Goal: Check status: Check status

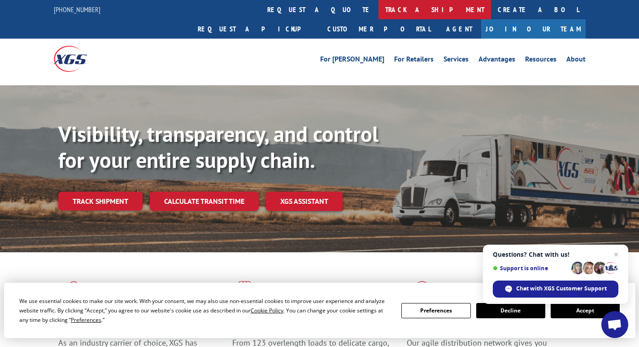
click at [379, 8] on link "track a shipment" at bounding box center [435, 9] width 113 height 19
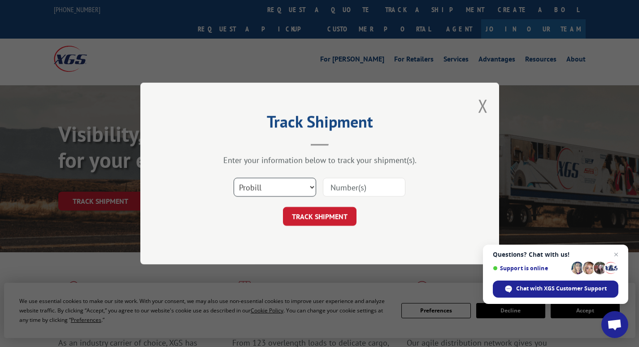
click at [310, 186] on select "Select category... Probill BOL PO" at bounding box center [275, 187] width 83 height 19
select select "bol"
click at [234, 178] on select "Select category... Probill BOL PO" at bounding box center [275, 187] width 83 height 19
click at [338, 186] on input at bounding box center [364, 187] width 83 height 19
paste input "6018249"
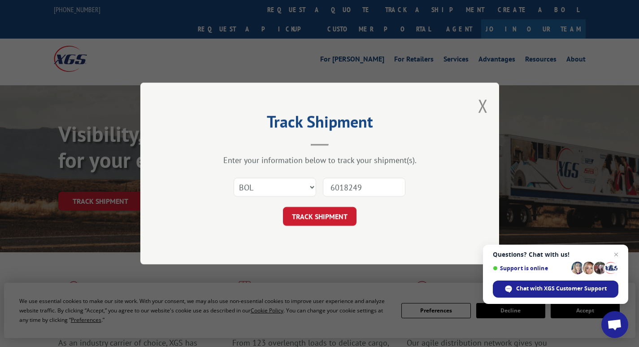
click at [343, 191] on input "6018249" at bounding box center [364, 187] width 83 height 19
type input "6018249"
click at [333, 218] on button "TRACK SHIPMENT" at bounding box center [320, 216] width 74 height 19
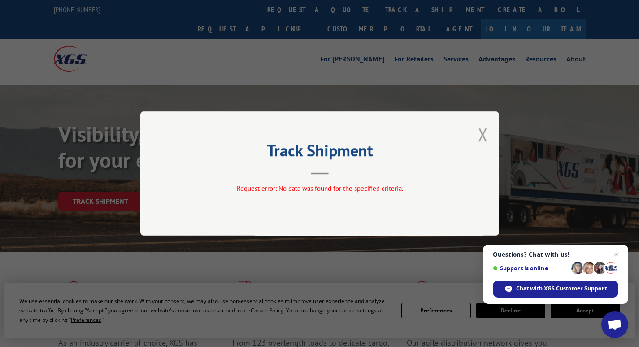
click at [479, 136] on button "Close modal" at bounding box center [483, 134] width 10 height 24
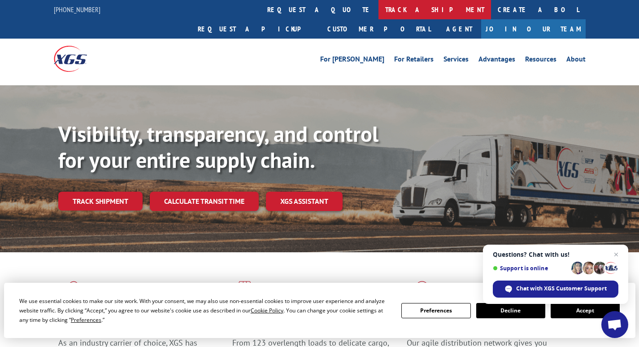
click at [379, 5] on link "track a shipment" at bounding box center [435, 9] width 113 height 19
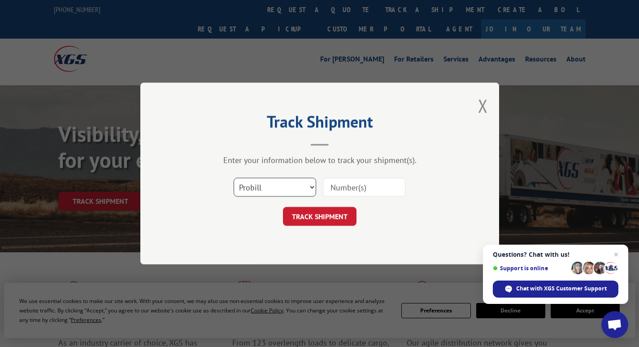
click at [315, 186] on select "Select category... Probill BOL PO" at bounding box center [275, 187] width 83 height 19
select select "bol"
click at [234, 178] on select "Select category... Probill BOL PO" at bounding box center [275, 187] width 83 height 19
click at [332, 185] on input at bounding box center [364, 187] width 83 height 19
type input "6018249"
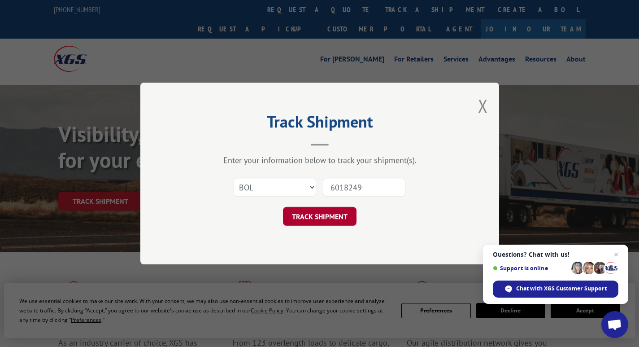
click at [323, 214] on button "TRACK SHIPMENT" at bounding box center [320, 216] width 74 height 19
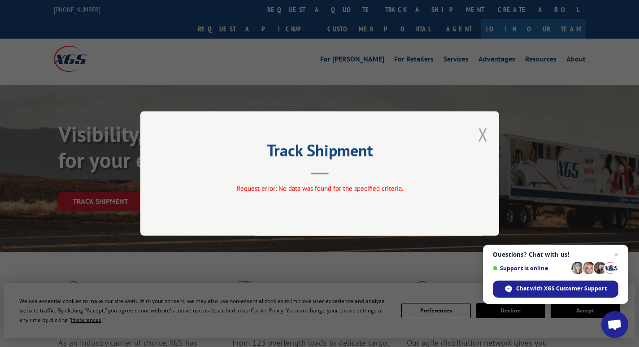
click at [484, 135] on button "Close modal" at bounding box center [483, 134] width 10 height 24
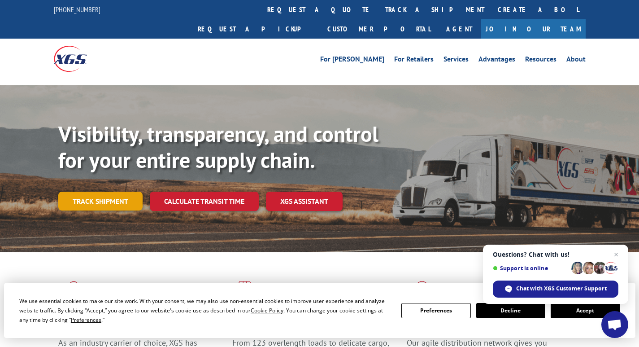
click at [92, 192] on link "Track shipment" at bounding box center [100, 201] width 84 height 19
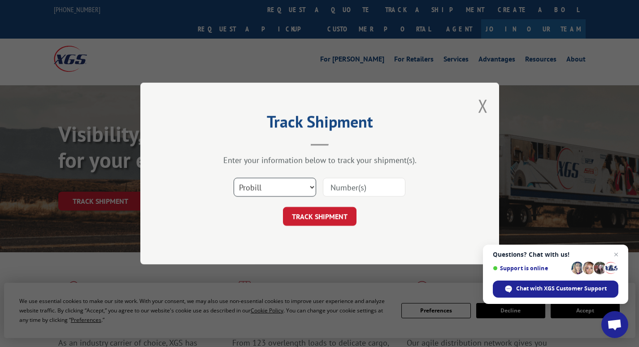
click at [310, 187] on select "Select category... Probill BOL PO" at bounding box center [275, 187] width 83 height 19
select select "bol"
click at [234, 178] on select "Select category... Probill BOL PO" at bounding box center [275, 187] width 83 height 19
click at [327, 188] on input at bounding box center [364, 187] width 83 height 19
type input "6018249"
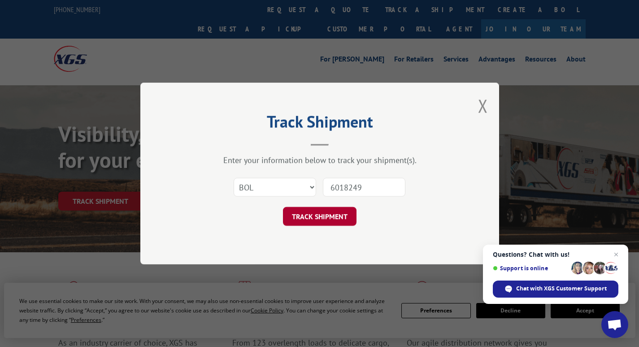
click at [321, 218] on button "TRACK SHIPMENT" at bounding box center [320, 216] width 74 height 19
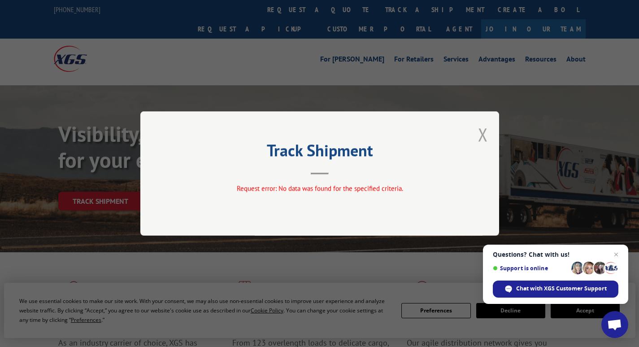
click at [482, 133] on button "Close modal" at bounding box center [483, 134] width 10 height 24
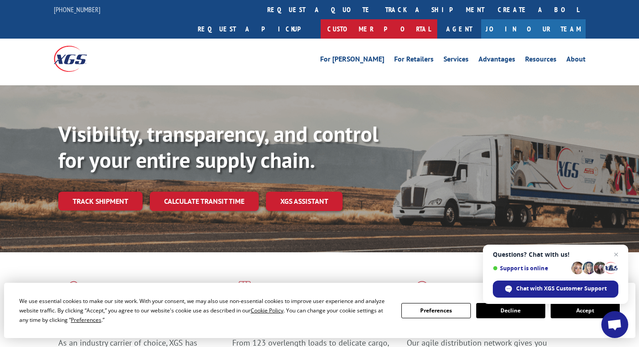
click at [437, 19] on link "Customer Portal" at bounding box center [379, 28] width 117 height 19
